Goal: Information Seeking & Learning: Learn about a topic

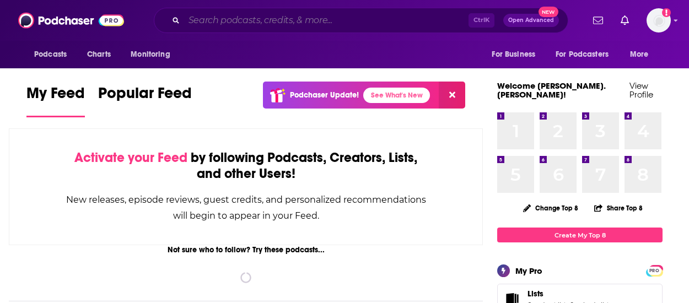
click at [273, 15] on input "Search podcasts, credits, & more..." at bounding box center [326, 21] width 284 height 18
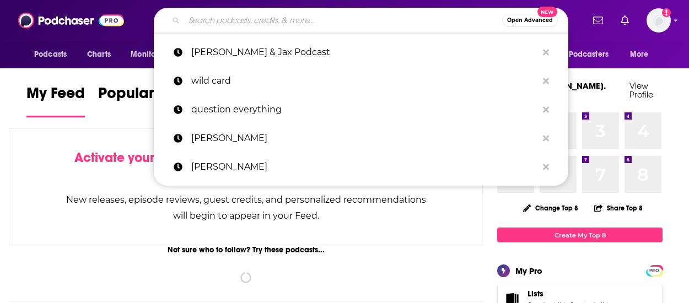
type input "h"
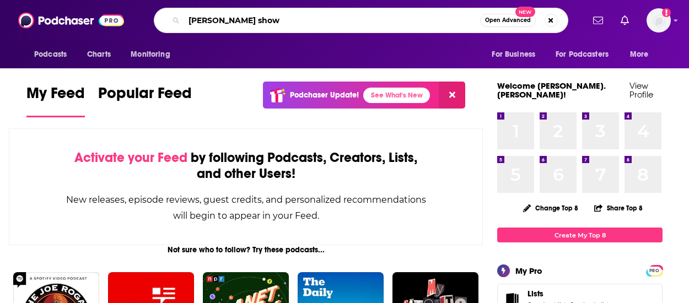
type input "[PERSON_NAME] show"
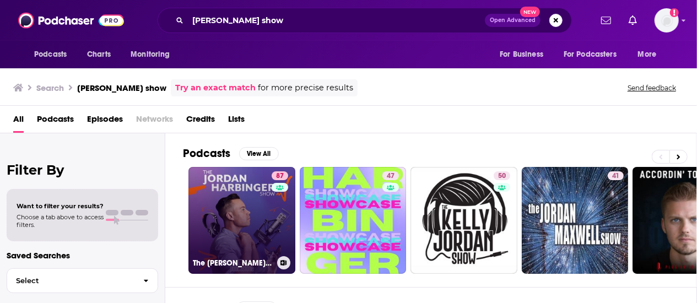
click at [248, 192] on link "87 The [PERSON_NAME] Show" at bounding box center [241, 220] width 107 height 107
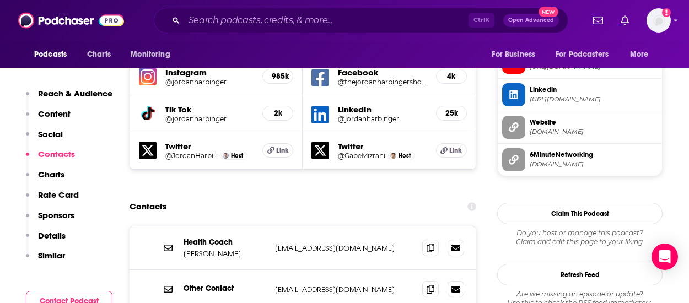
scroll to position [1212, 0]
